Goal: Information Seeking & Learning: Learn about a topic

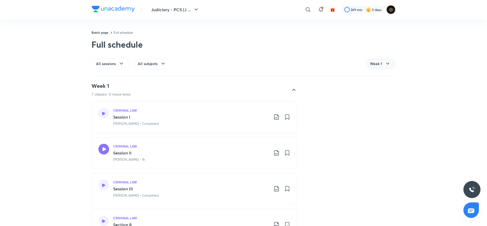
click at [380, 63] on span "Week 1" at bounding box center [376, 63] width 12 height 5
click at [375, 112] on span "Week 4" at bounding box center [376, 109] width 13 height 5
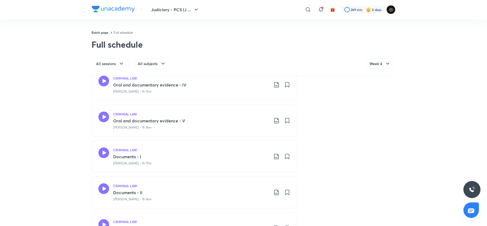
scroll to position [553, 0]
click at [102, 85] on icon at bounding box center [103, 81] width 11 height 11
